Goal: Task Accomplishment & Management: Use online tool/utility

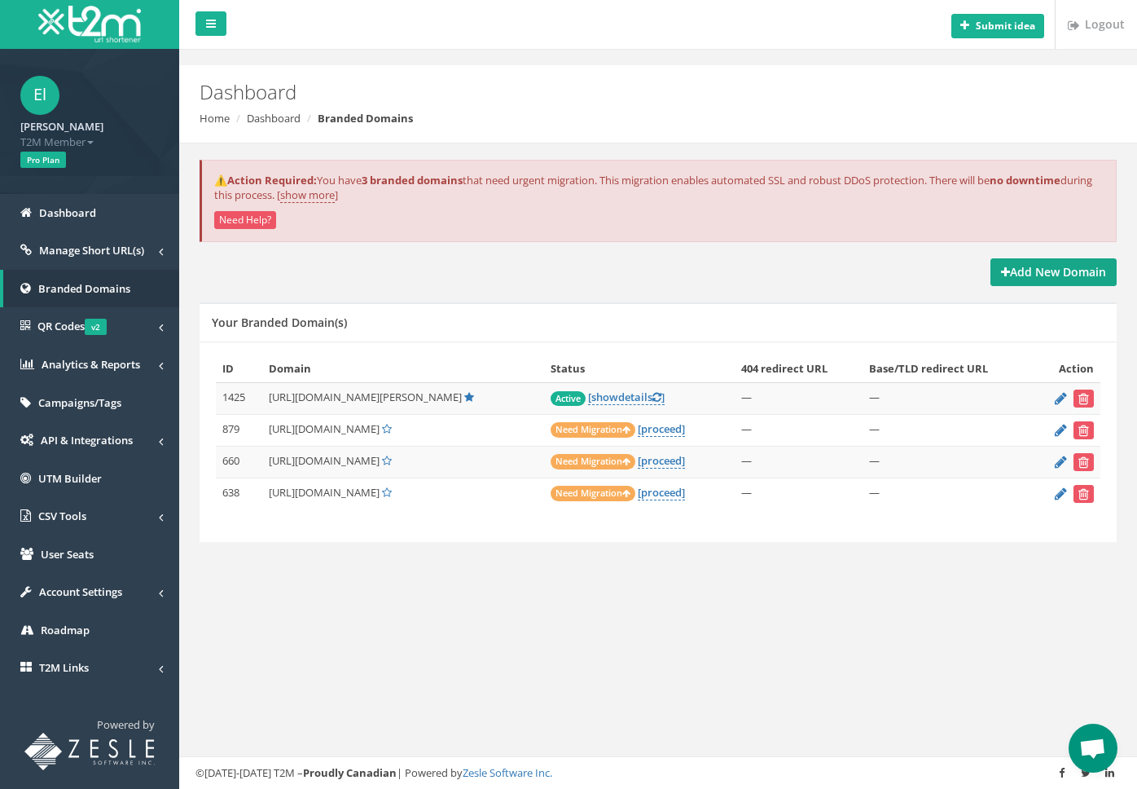
click at [1043, 283] on link "Add New Domain" at bounding box center [1054, 272] width 126 height 28
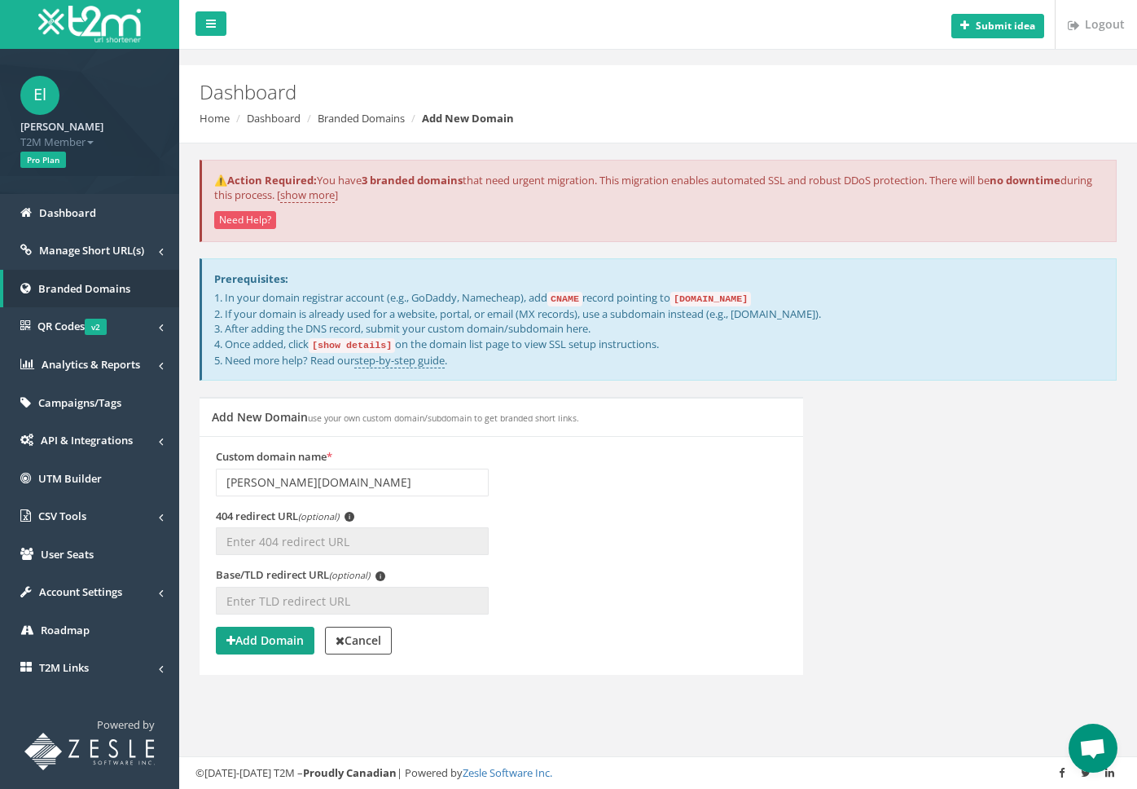
type input "[PERSON_NAME][DOMAIN_NAME]"
drag, startPoint x: 284, startPoint y: 639, endPoint x: 281, endPoint y: 481, distance: 157.3
click at [281, 482] on form "Custom domain name * [PERSON_NAME][DOMAIN_NAME] 404 redirect URL (optional) i (…" at bounding box center [501, 553] width 571 height 209
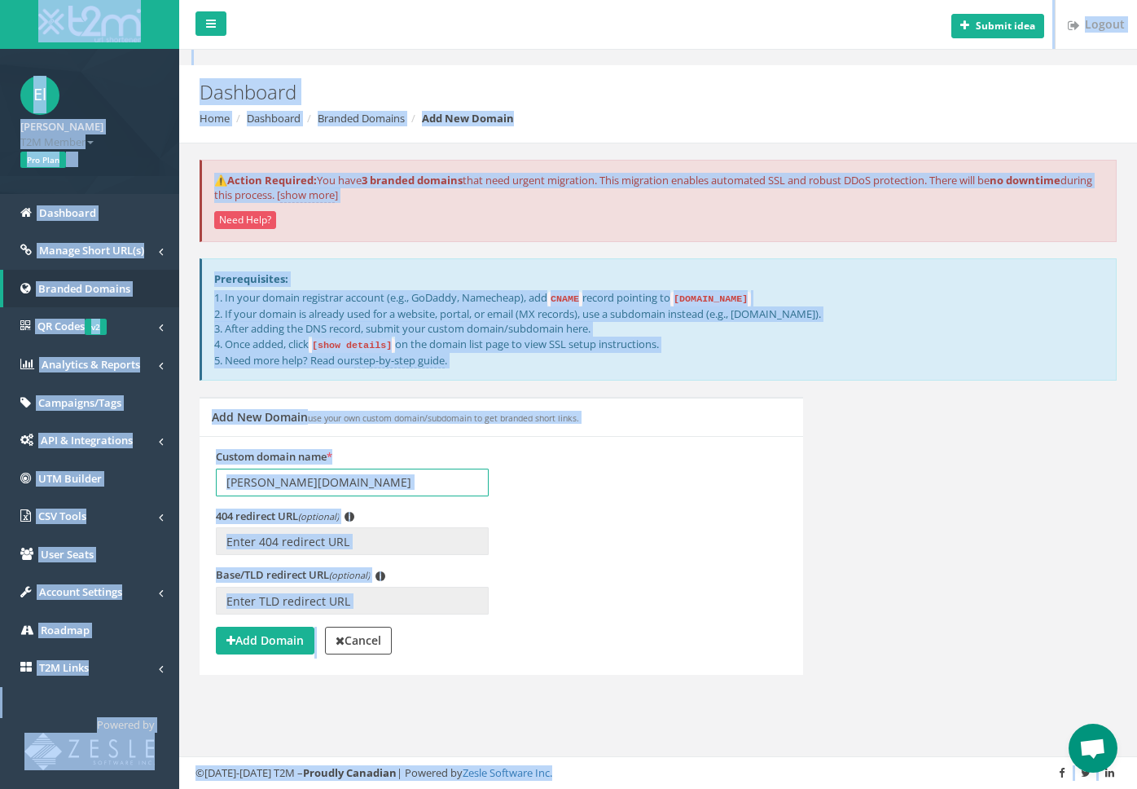
click at [323, 483] on input "[PERSON_NAME][DOMAIN_NAME]" at bounding box center [352, 482] width 273 height 28
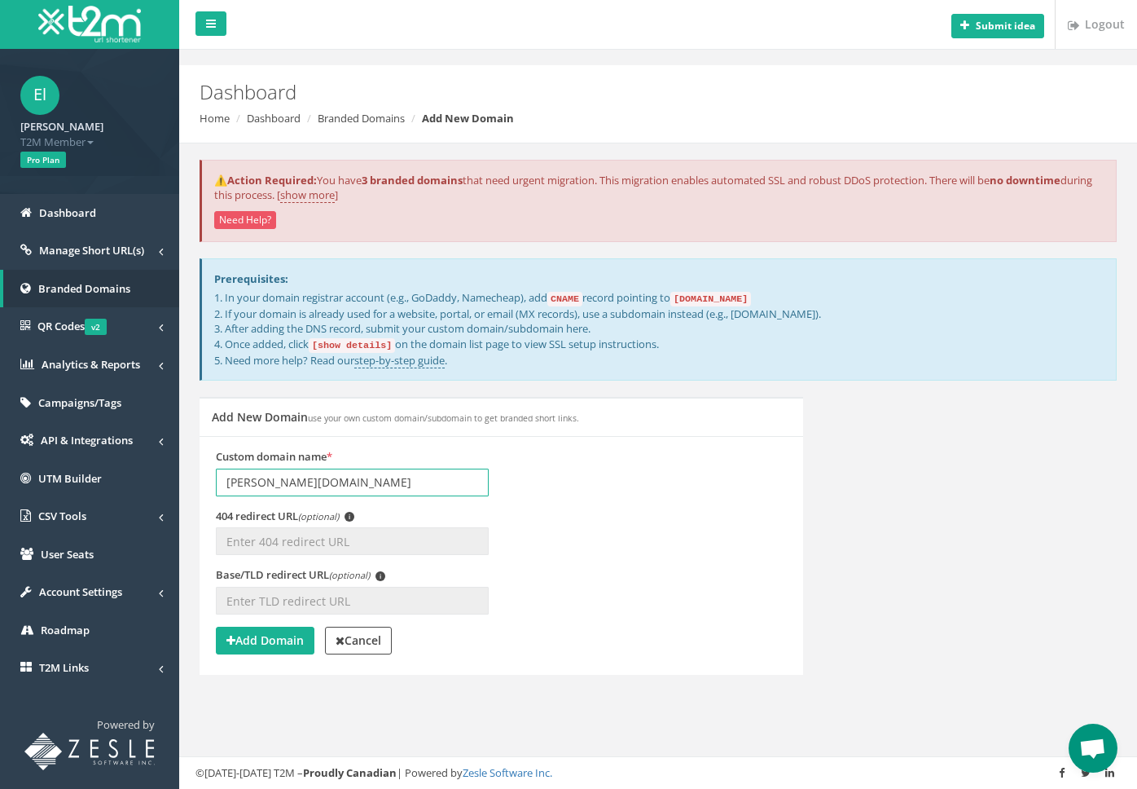
click at [323, 483] on input "elida.design" at bounding box center [352, 482] width 273 height 28
type input "link.elida.design"
click at [575, 535] on div "404 redirect URL (optional) i" at bounding box center [502, 537] width 596 height 59
click at [284, 646] on button "Add Domain" at bounding box center [265, 641] width 99 height 28
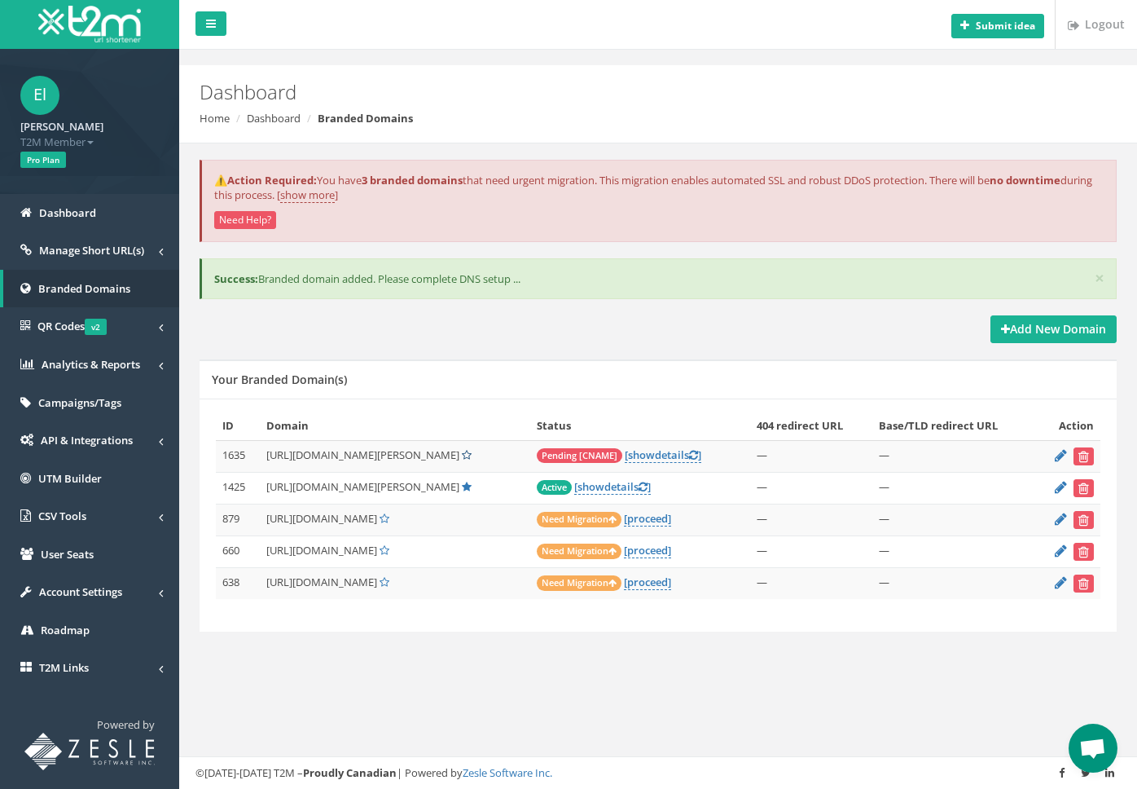
click at [462, 455] on icon at bounding box center [467, 455] width 10 height 11
click at [625, 454] on link "[ show details ]" at bounding box center [663, 454] width 77 height 15
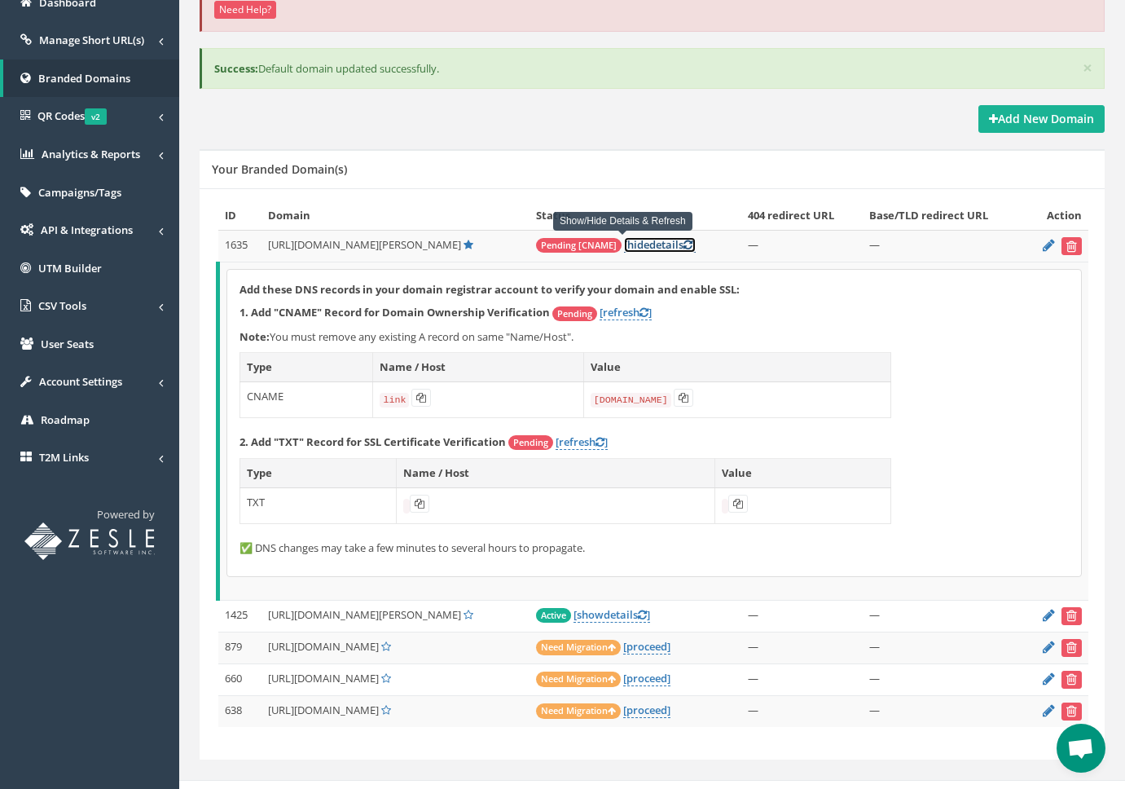
scroll to position [233, 0]
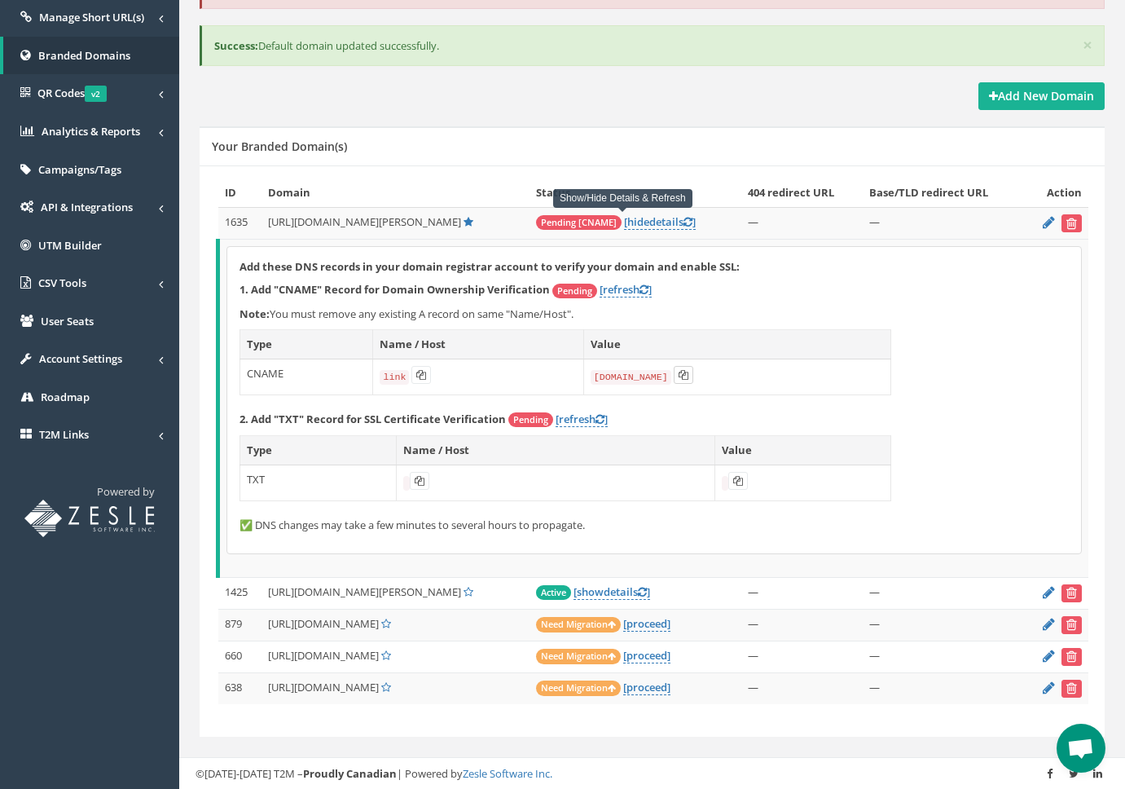
click at [684, 378] on icon at bounding box center [684, 375] width 10 height 10
click at [679, 375] on icon at bounding box center [684, 375] width 10 height 10
click at [625, 291] on link "[refresh ]" at bounding box center [626, 289] width 52 height 15
click at [411, 484] on button at bounding box center [420, 481] width 20 height 18
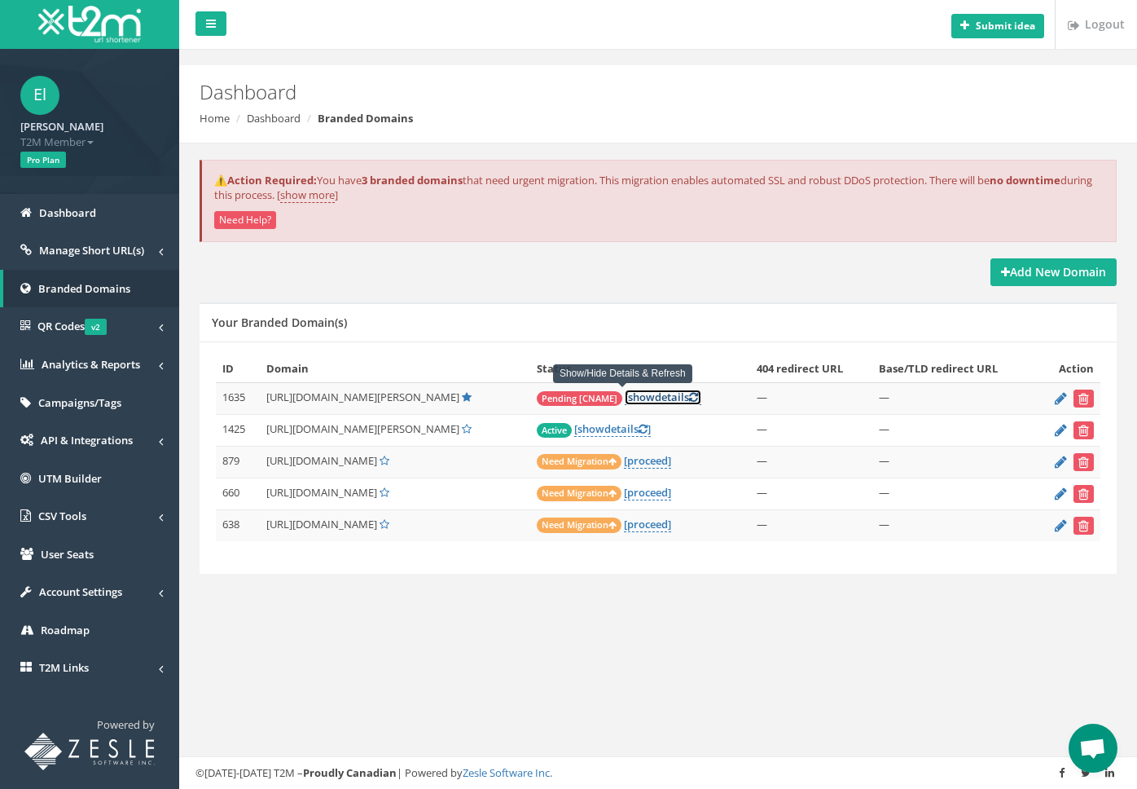
click at [625, 400] on link "[ show details ]" at bounding box center [663, 396] width 77 height 15
click at [637, 400] on link "[ show details ]" at bounding box center [663, 396] width 77 height 15
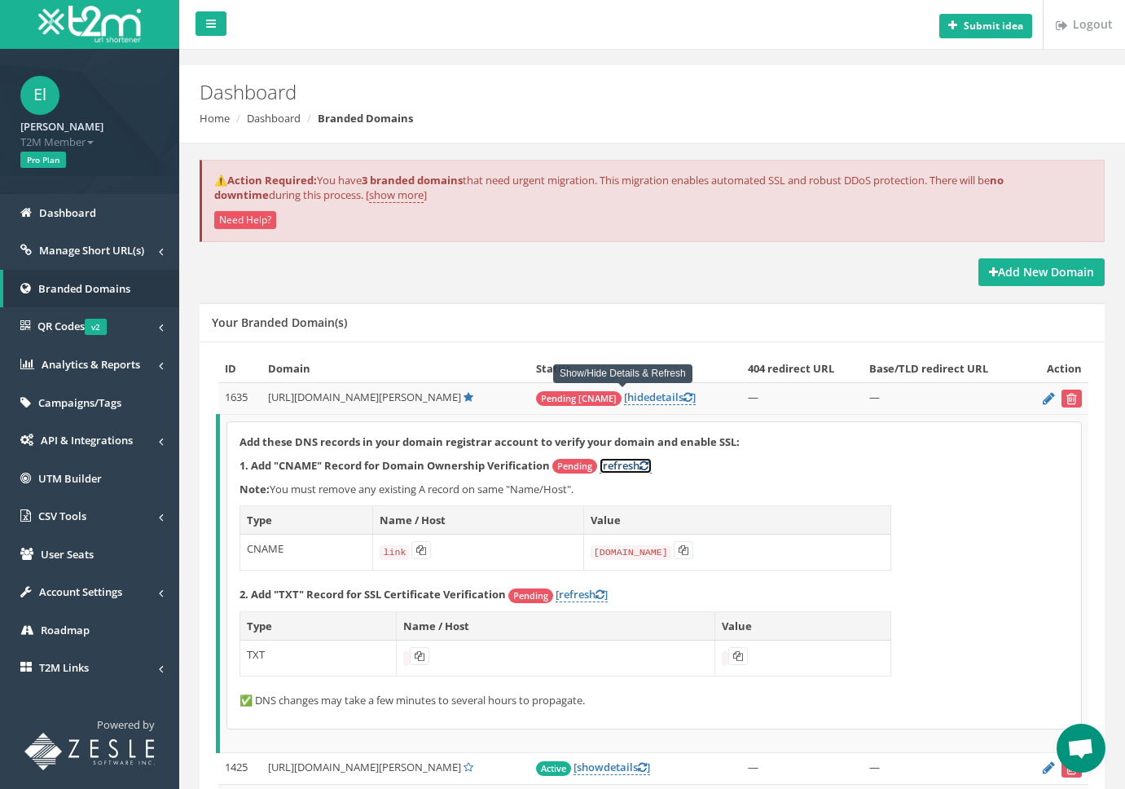
click at [631, 464] on link "[refresh ]" at bounding box center [626, 465] width 52 height 15
click at [596, 597] on link "[refresh ]" at bounding box center [582, 594] width 52 height 15
click at [742, 661] on icon at bounding box center [738, 656] width 10 height 10
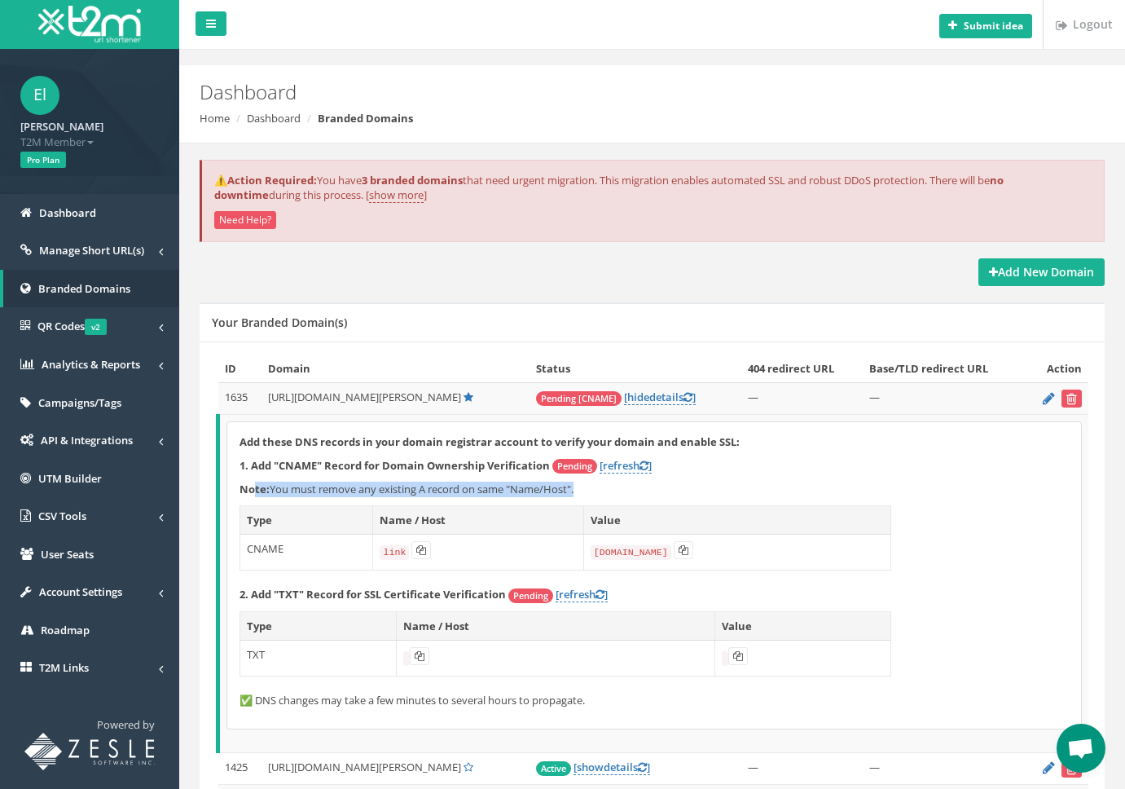
drag, startPoint x: 578, startPoint y: 494, endPoint x: 254, endPoint y: 483, distance: 323.6
click at [254, 483] on p "Note: You must remove any existing A record on same "Name/Host"." at bounding box center [654, 488] width 829 height 15
click at [635, 465] on link "[refresh ]" at bounding box center [626, 465] width 52 height 15
